Goal: Task Accomplishment & Management: Manage account settings

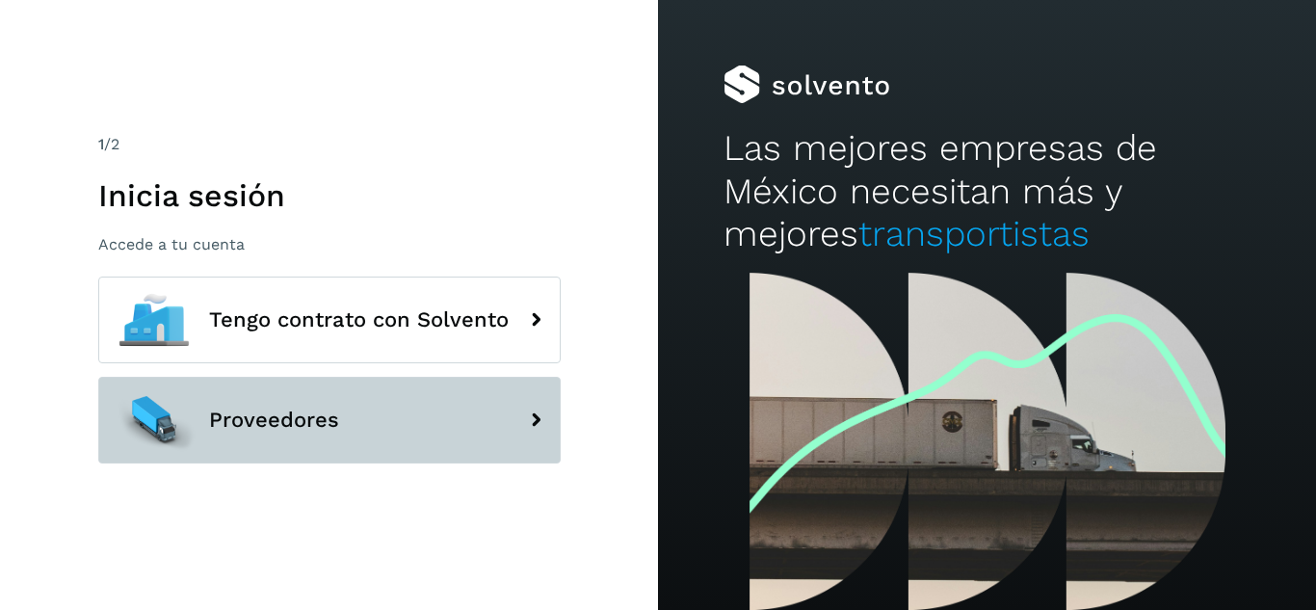
click at [282, 412] on span "Proveedores" at bounding box center [274, 420] width 130 height 23
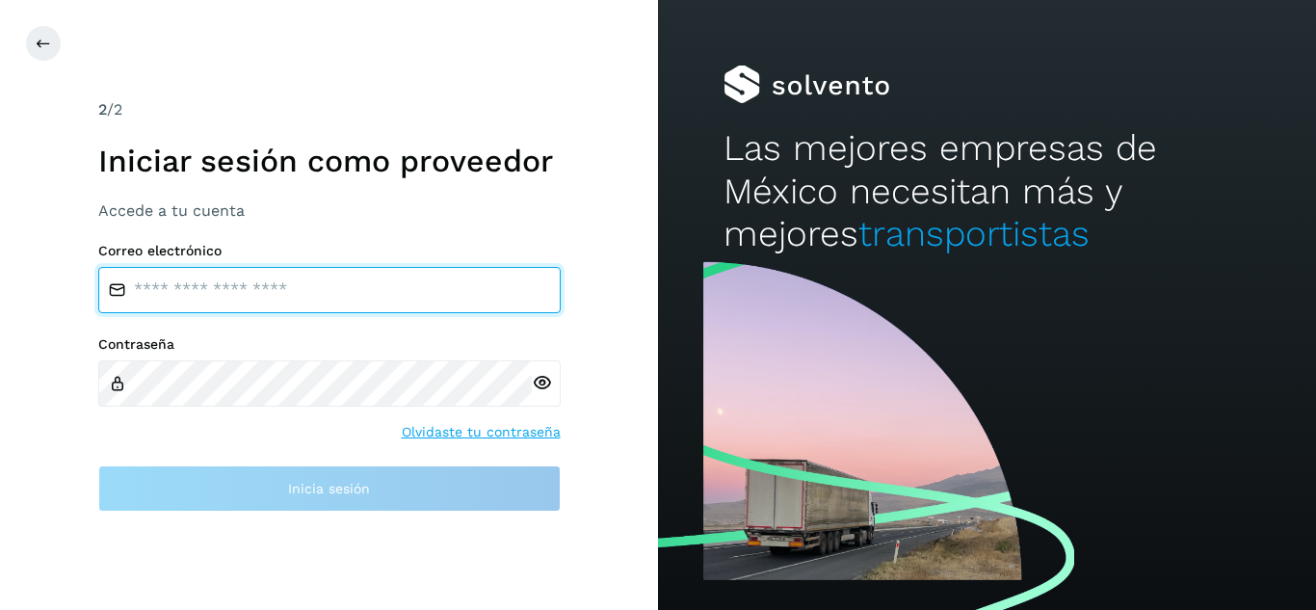
click at [249, 292] on input "email" at bounding box center [329, 290] width 463 height 46
type input "**********"
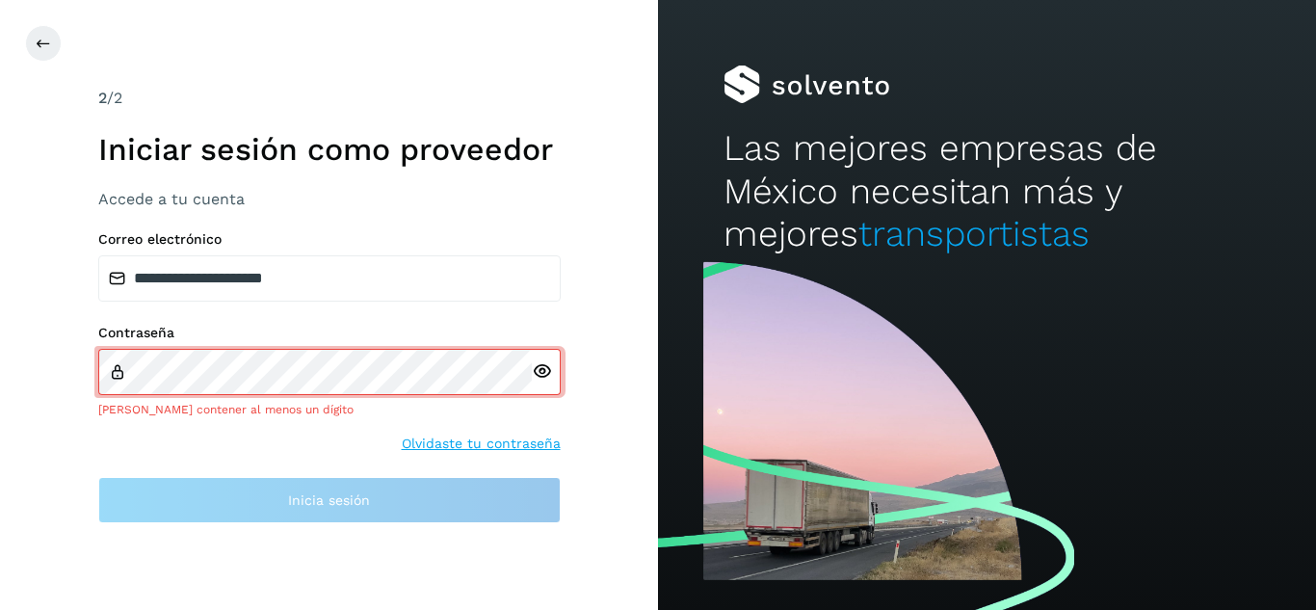
click at [543, 375] on icon at bounding box center [542, 371] width 20 height 20
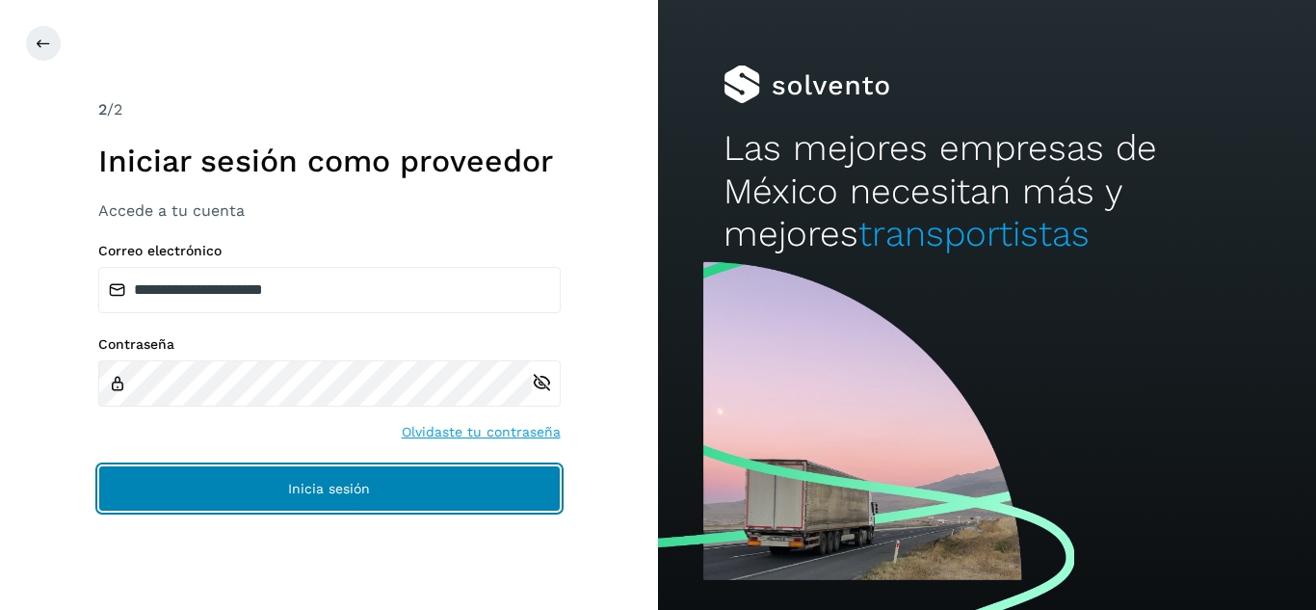
click at [259, 488] on button "Inicia sesión" at bounding box center [329, 488] width 463 height 46
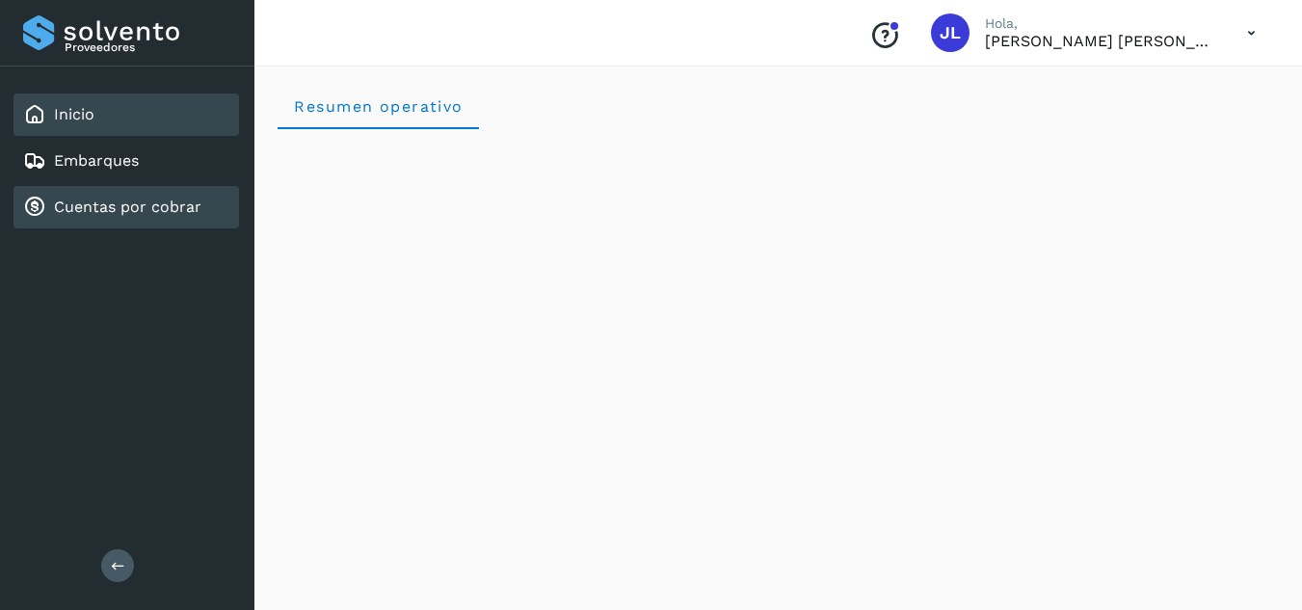
click at [144, 218] on div "Cuentas por cobrar" at bounding box center [112, 207] width 178 height 23
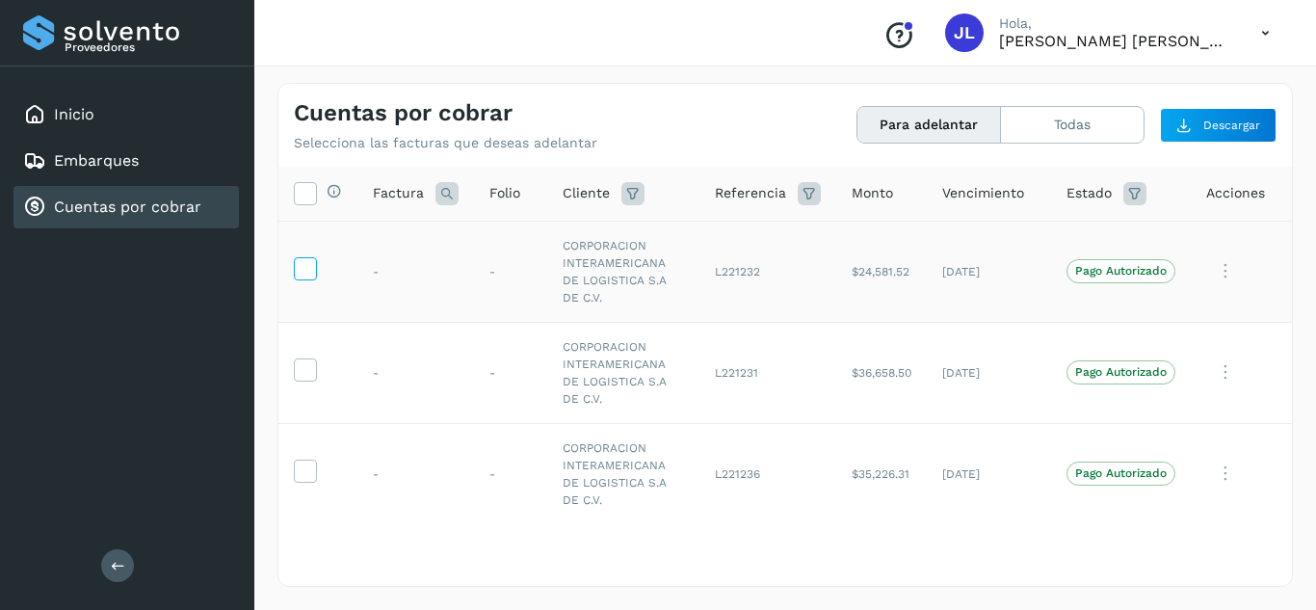
click at [300, 267] on icon at bounding box center [305, 267] width 20 height 20
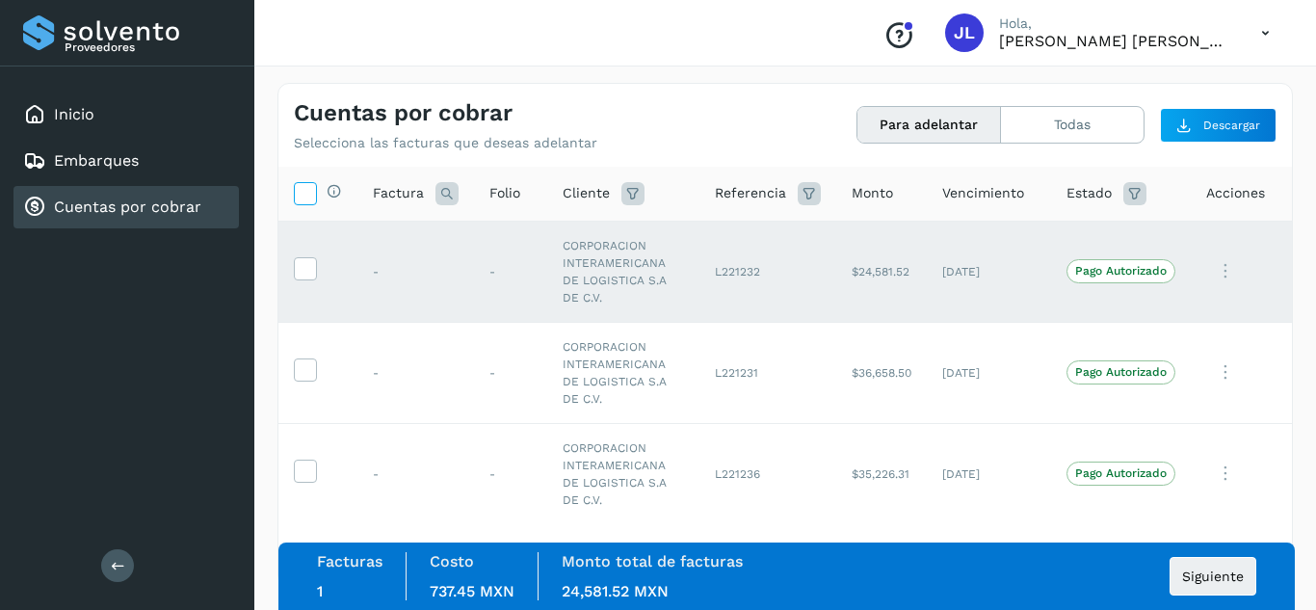
click at [299, 199] on icon at bounding box center [305, 192] width 20 height 20
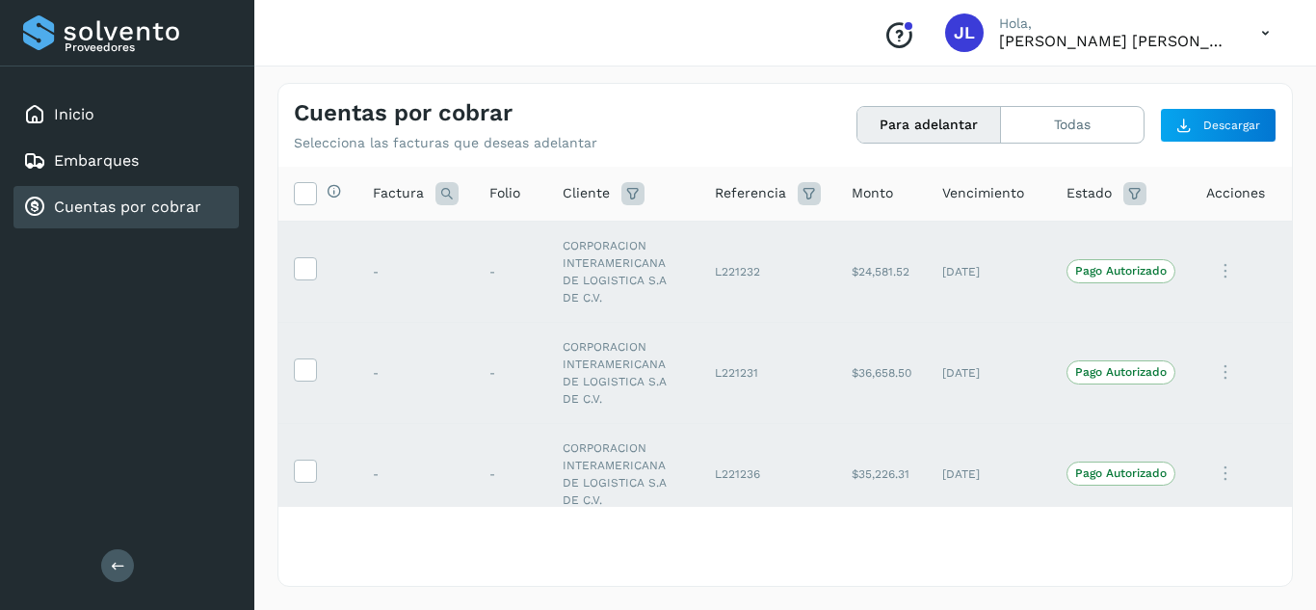
click at [146, 197] on div "Cuentas por cobrar" at bounding box center [112, 207] width 178 height 23
click at [147, 202] on link "Cuentas por cobrar" at bounding box center [127, 207] width 147 height 18
click at [305, 183] on icon at bounding box center [305, 192] width 20 height 20
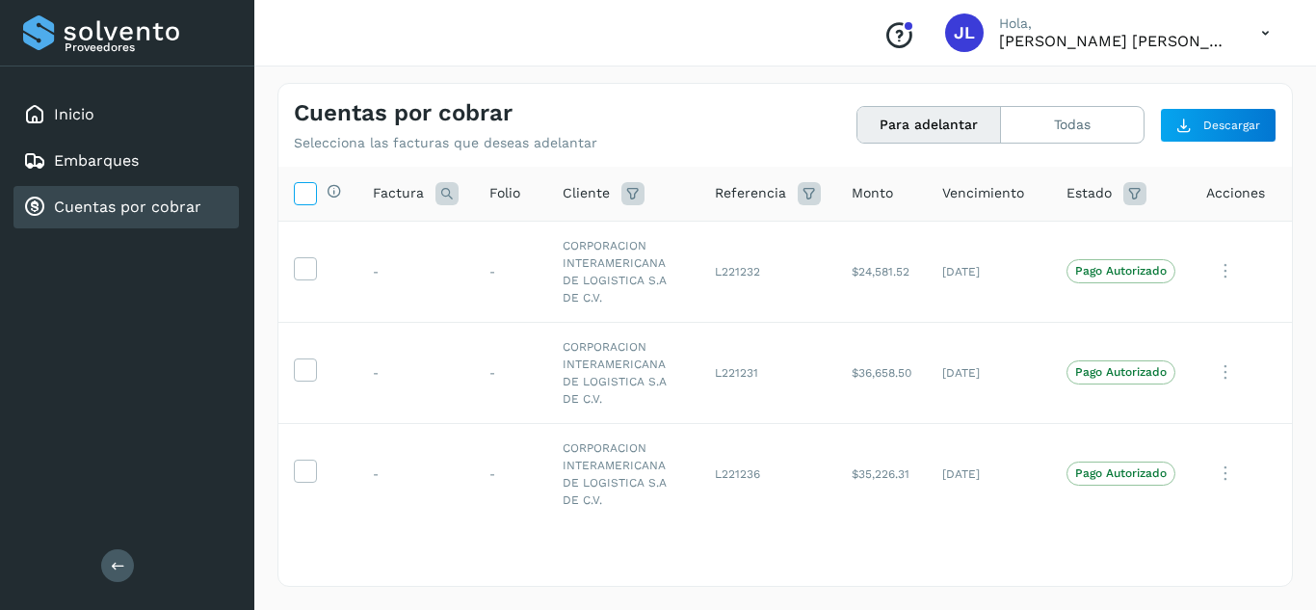
click at [305, 183] on icon at bounding box center [305, 192] width 20 height 20
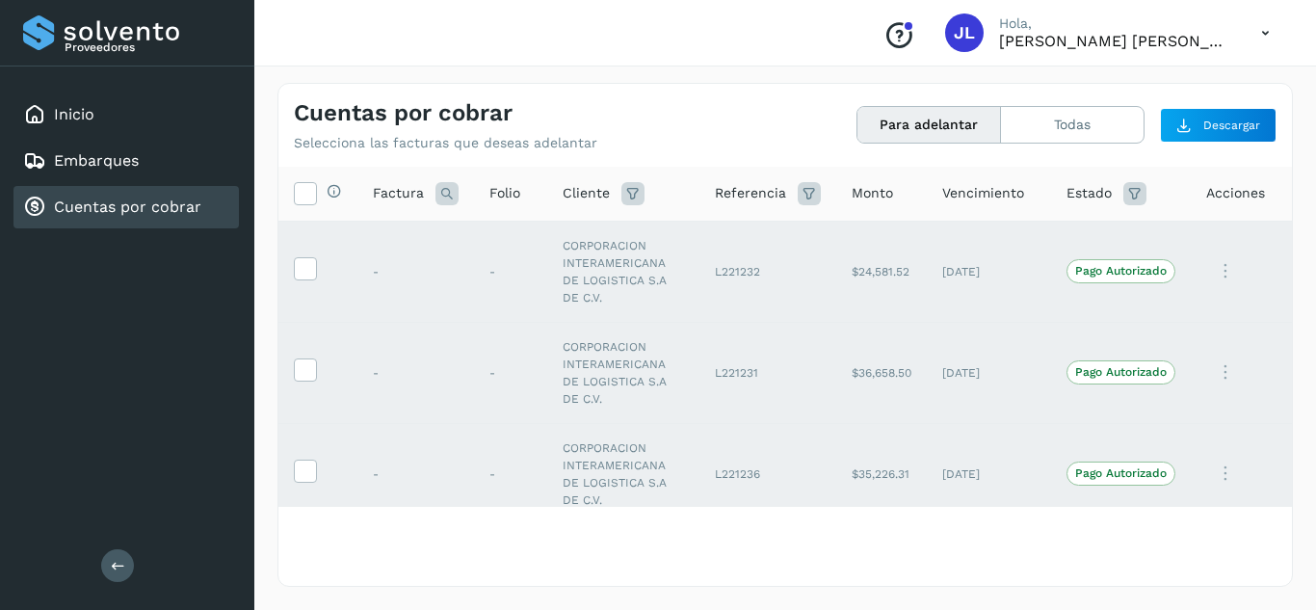
scroll to position [18, 0]
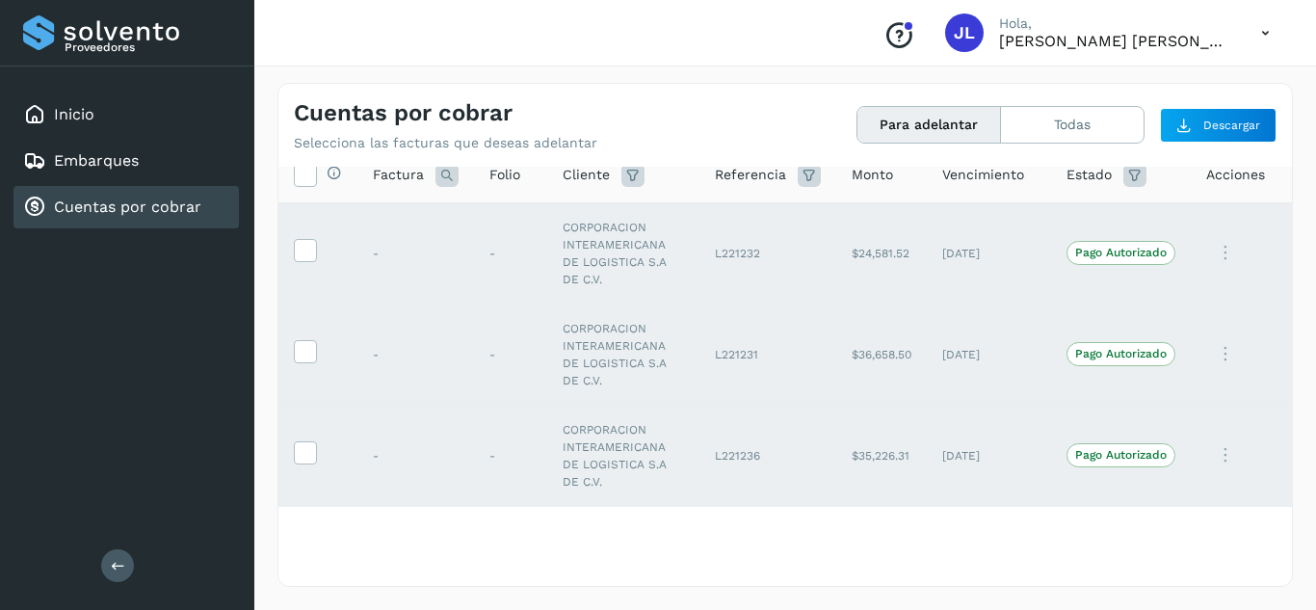
click at [195, 211] on link "Cuentas por cobrar" at bounding box center [127, 207] width 147 height 18
click at [128, 211] on link "Cuentas por cobrar" at bounding box center [127, 207] width 147 height 18
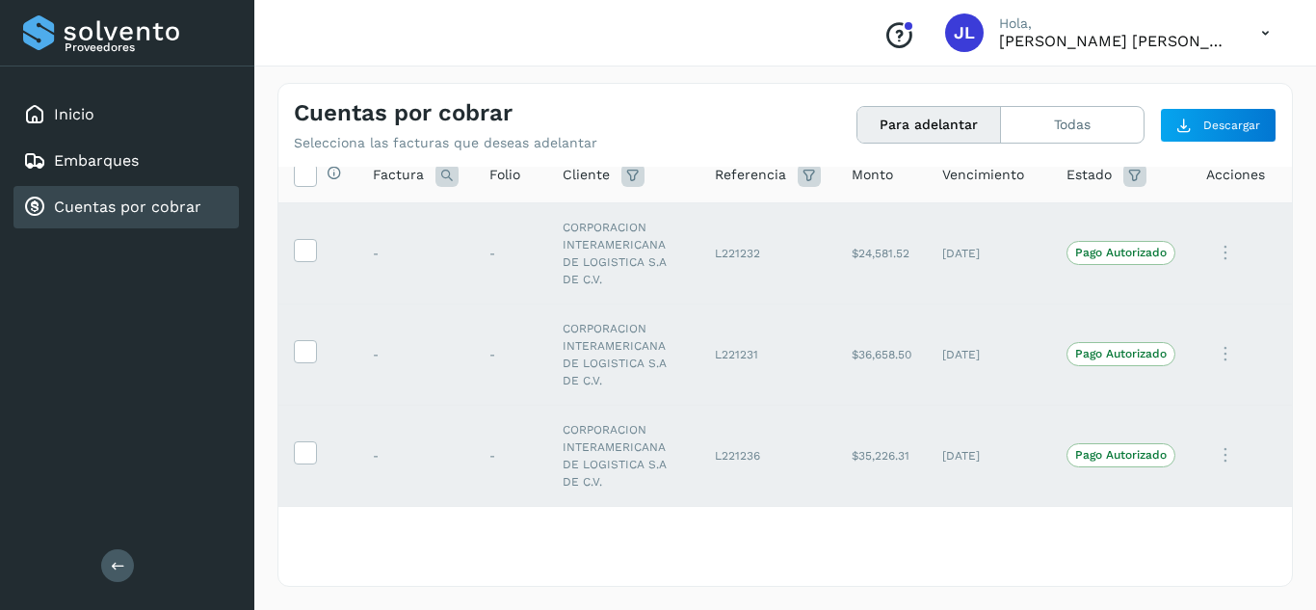
click at [128, 211] on link "Cuentas por cobrar" at bounding box center [127, 207] width 147 height 18
click at [1093, 129] on button "Todas" at bounding box center [1072, 125] width 143 height 36
click at [970, 123] on button "Para adelantar" at bounding box center [930, 125] width 144 height 36
click at [151, 211] on link "Cuentas por cobrar" at bounding box center [127, 207] width 147 height 18
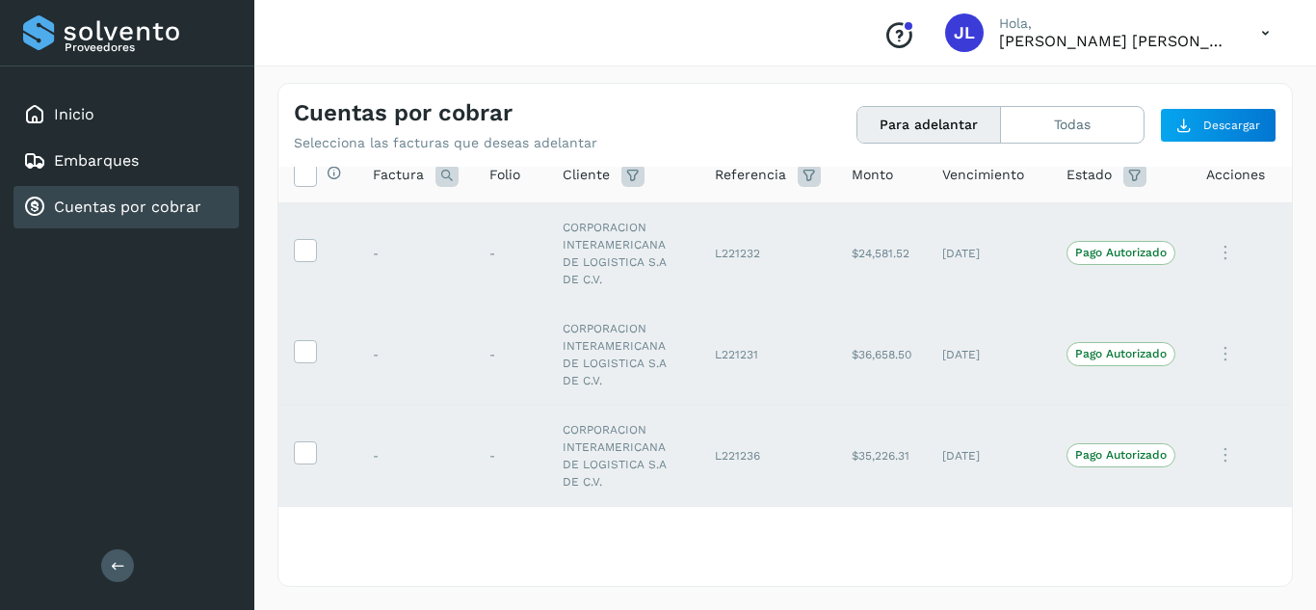
click at [151, 211] on link "Cuentas por cobrar" at bounding box center [127, 207] width 147 height 18
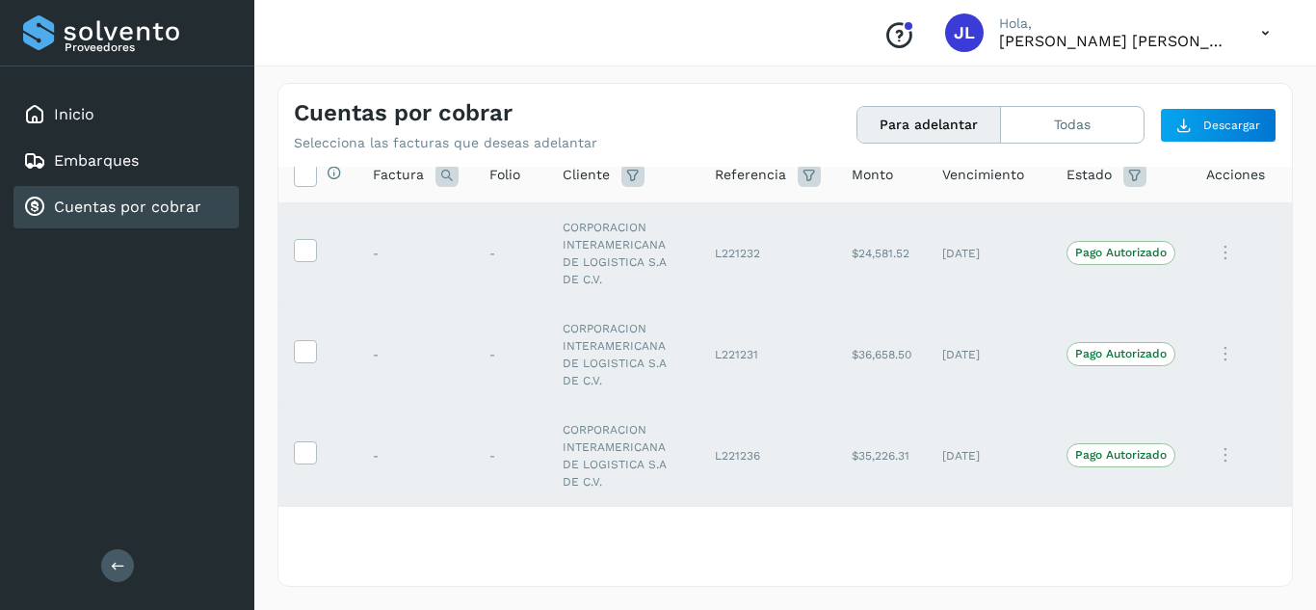
click at [151, 211] on link "Cuentas por cobrar" at bounding box center [127, 207] width 147 height 18
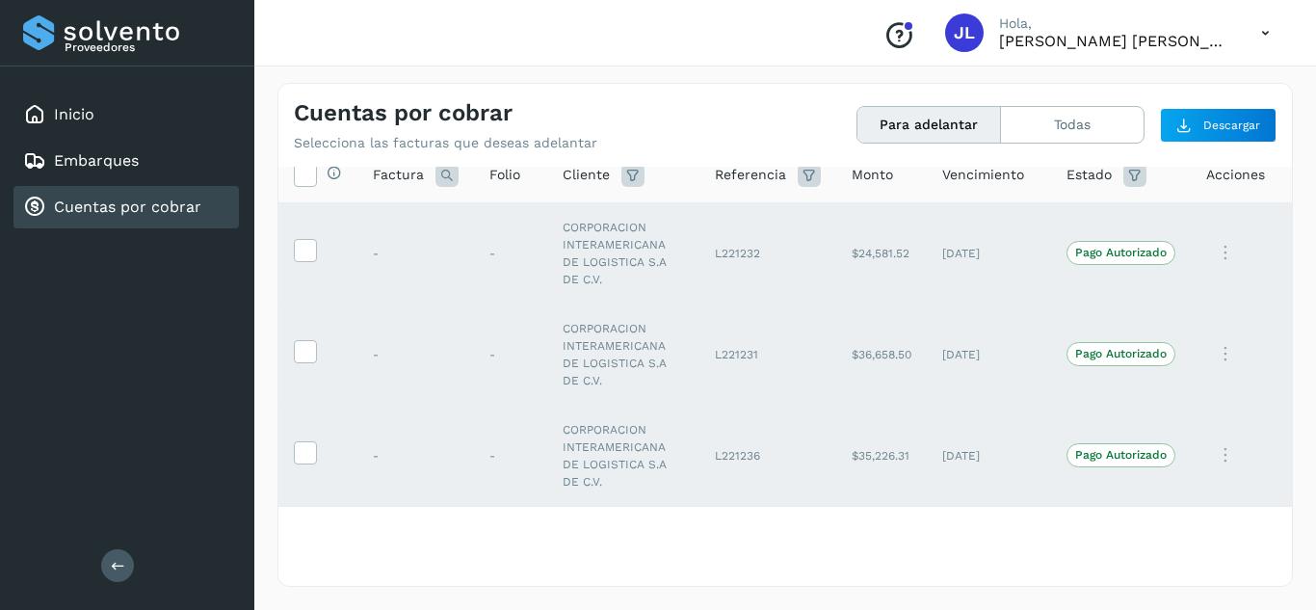
click at [151, 211] on link "Cuentas por cobrar" at bounding box center [127, 207] width 147 height 18
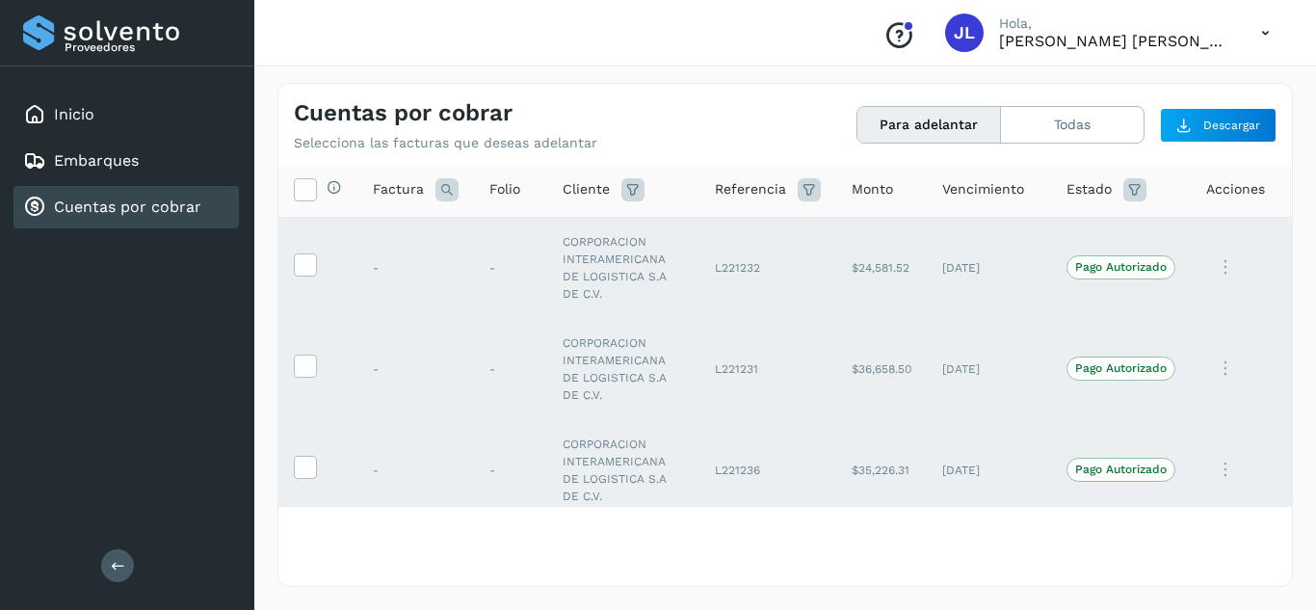
scroll to position [0, 0]
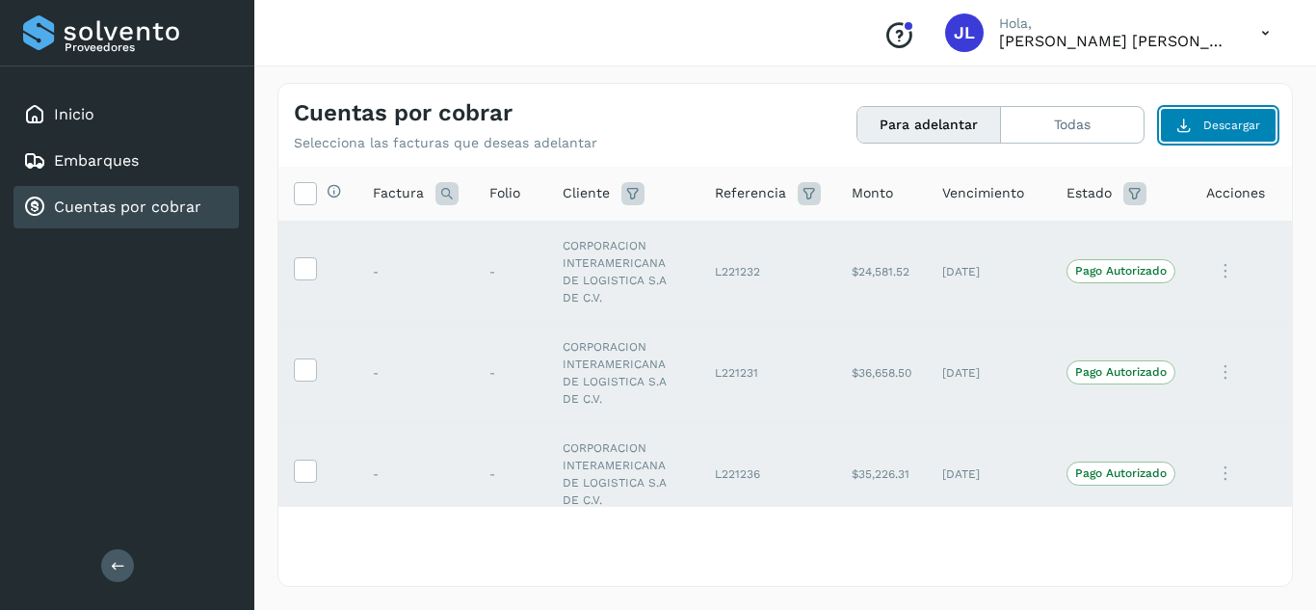
click at [1210, 126] on span "Descargar" at bounding box center [1232, 125] width 57 height 17
click at [611, 127] on div "Cuentas por cobrar Selecciona las facturas que deseas adelantar" at bounding box center [539, 125] width 491 height 52
click at [1269, 30] on icon at bounding box center [1266, 33] width 40 height 40
click at [1269, 30] on div at bounding box center [658, 305] width 1316 height 610
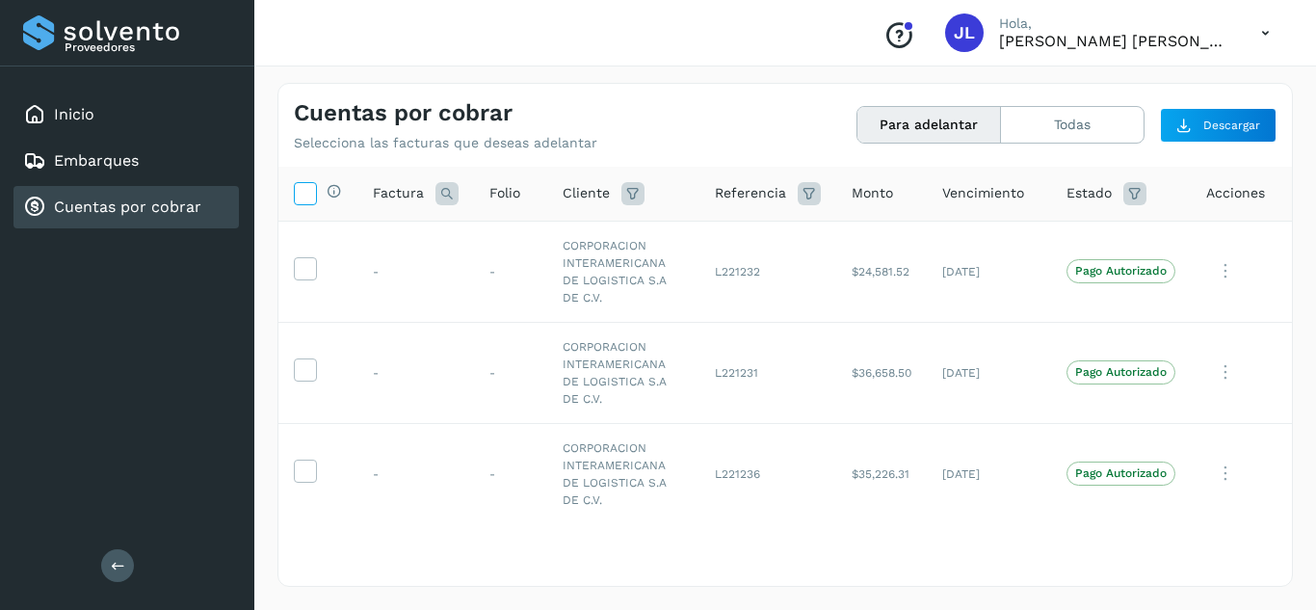
click at [303, 198] on icon at bounding box center [305, 192] width 20 height 20
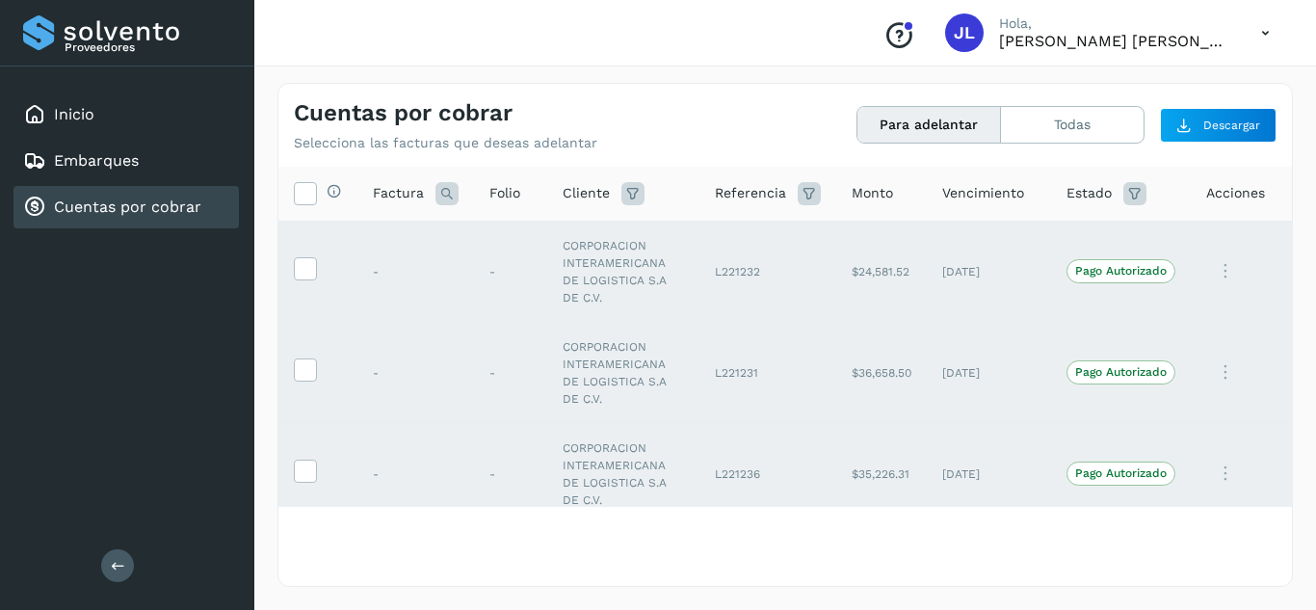
click at [153, 207] on link "Cuentas por cobrar" at bounding box center [127, 207] width 147 height 18
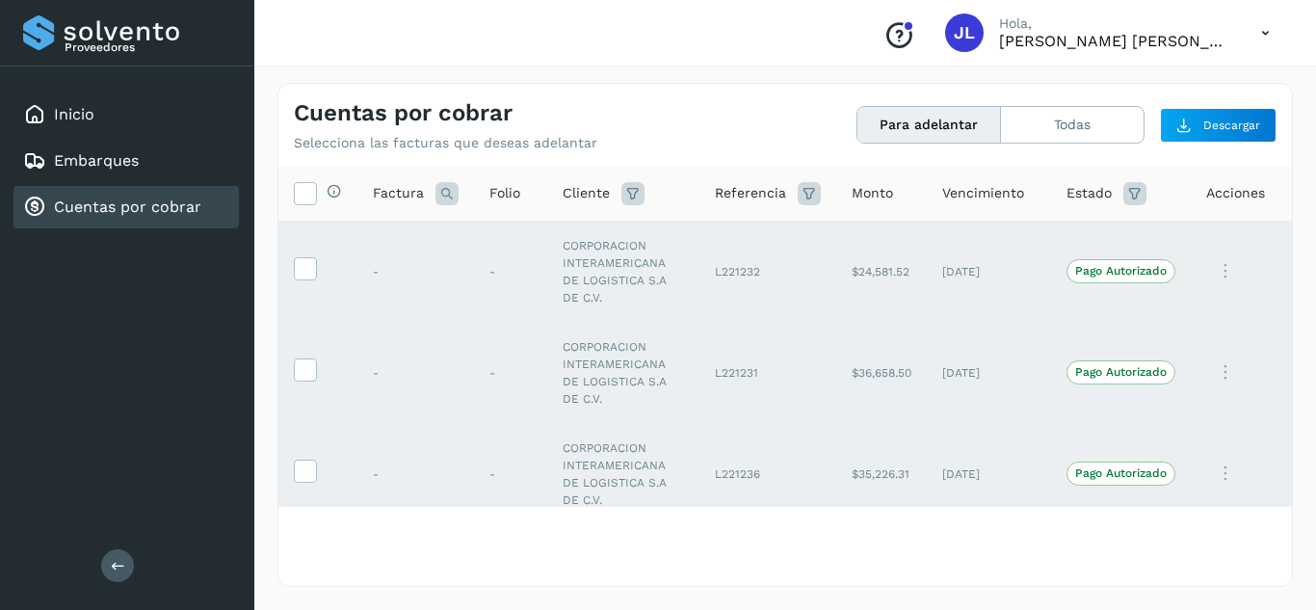
click at [153, 207] on link "Cuentas por cobrar" at bounding box center [127, 207] width 147 height 18
click at [1211, 271] on icon at bounding box center [1225, 272] width 39 height 40
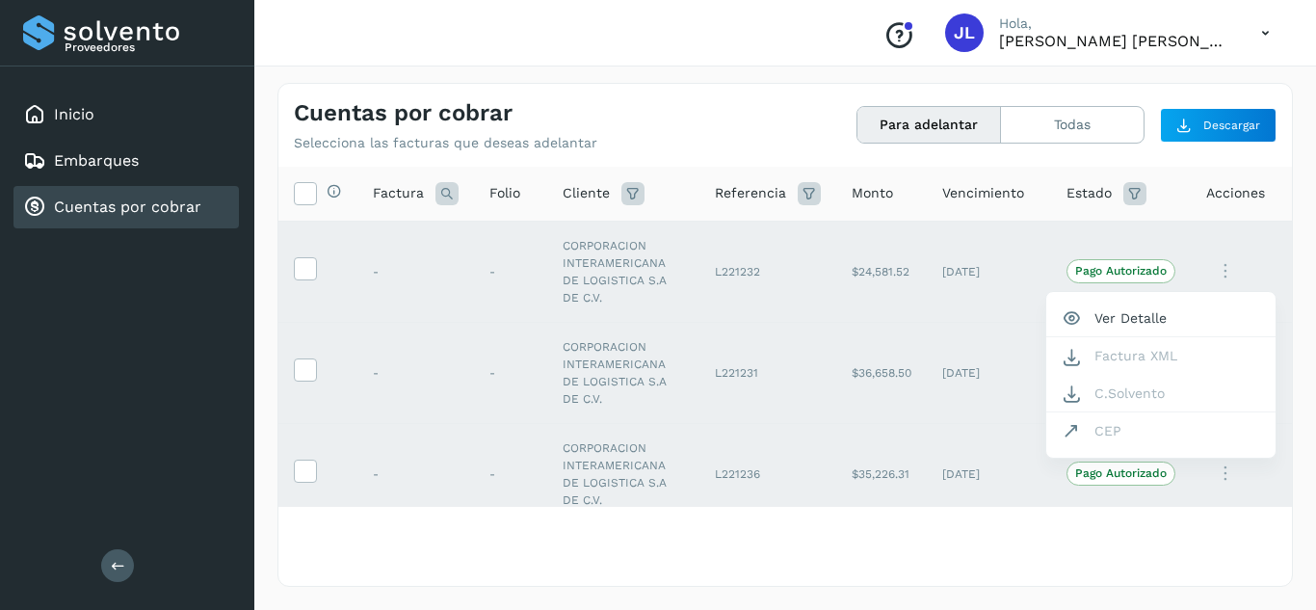
click at [1207, 267] on div at bounding box center [658, 305] width 1316 height 610
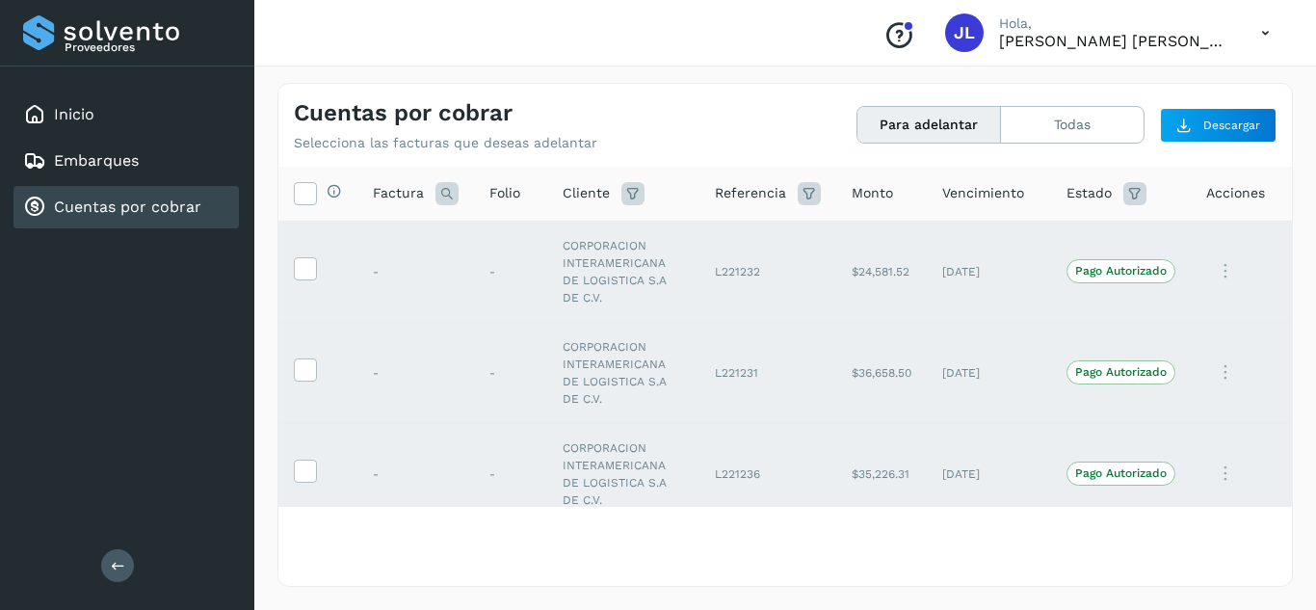
click at [1211, 367] on icon at bounding box center [1225, 373] width 39 height 40
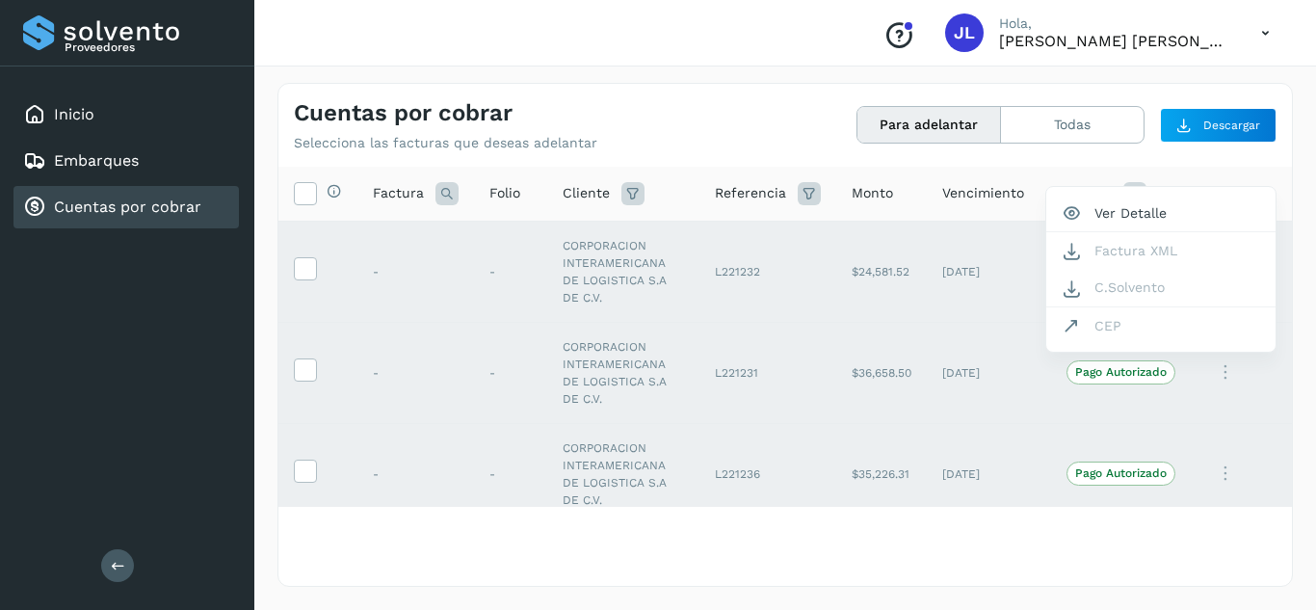
scroll to position [18, 0]
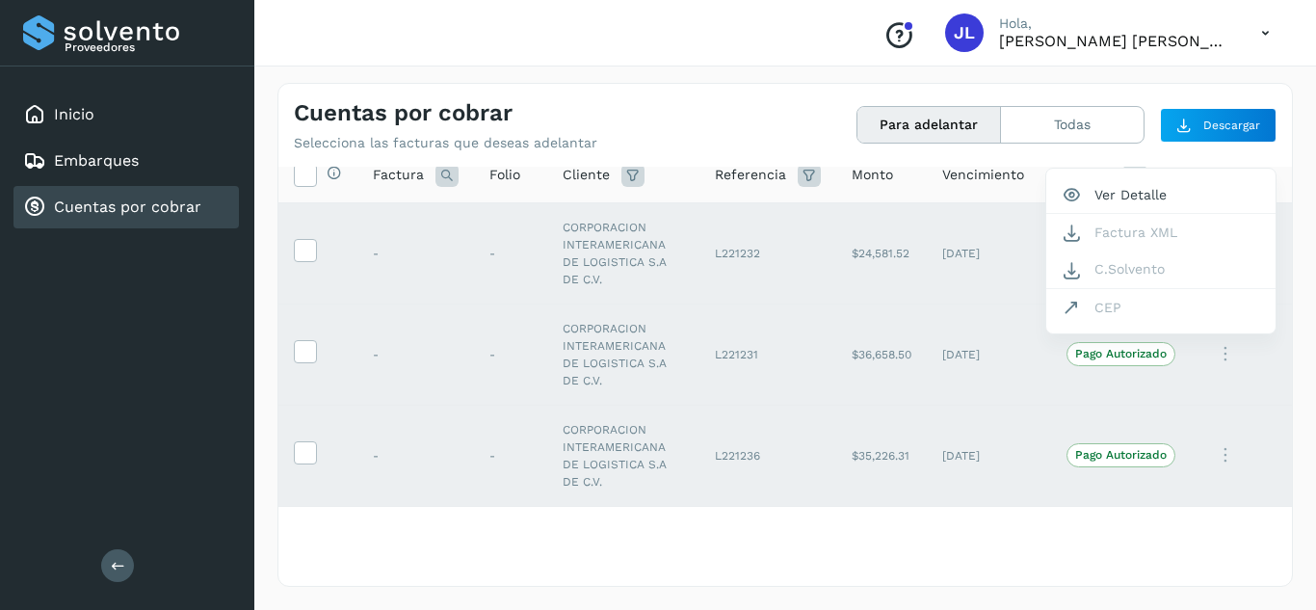
click at [1211, 367] on div at bounding box center [658, 305] width 1316 height 610
